Goal: Information Seeking & Learning: Learn about a topic

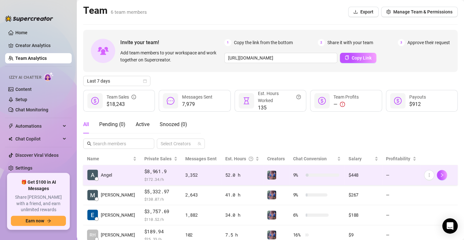
scroll to position [64, 0]
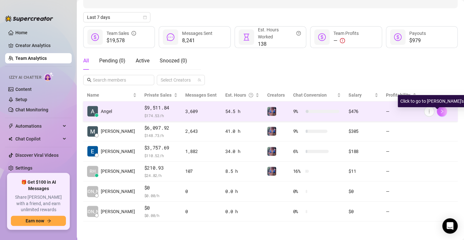
click at [440, 111] on icon "right" at bounding box center [442, 111] width 4 height 4
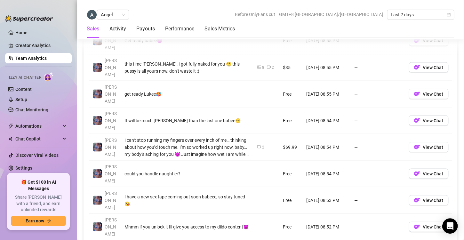
scroll to position [524, 0]
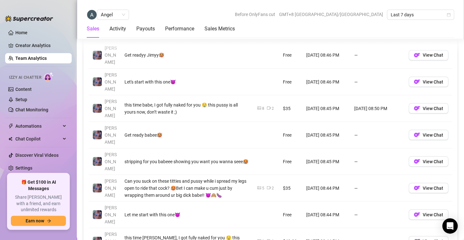
scroll to position [511, 0]
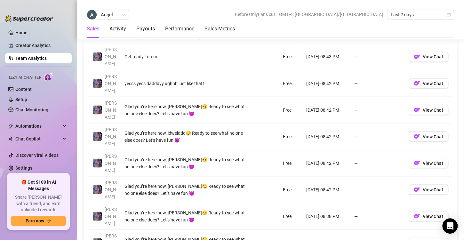
scroll to position [514, 0]
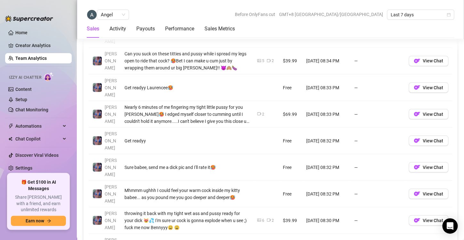
scroll to position [518, 0]
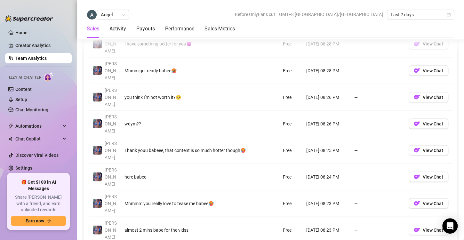
scroll to position [520, 0]
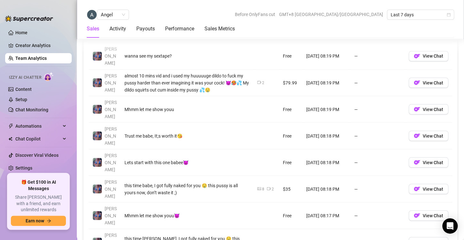
scroll to position [508, 0]
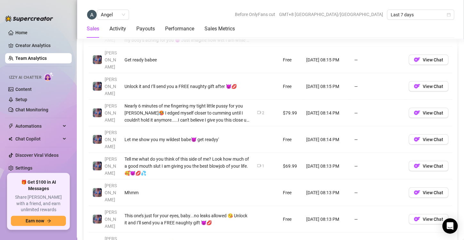
scroll to position [531, 0]
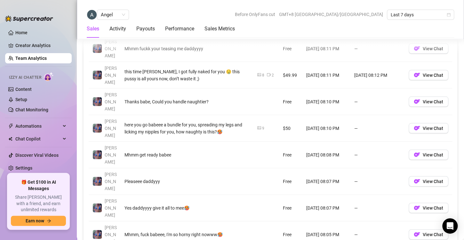
scroll to position [543, 0]
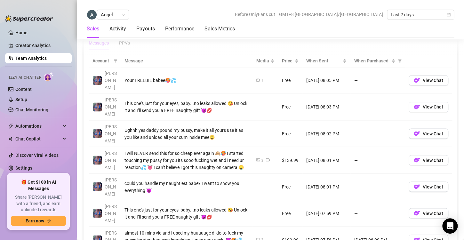
scroll to position [456, 0]
